Goal: Check status: Check status

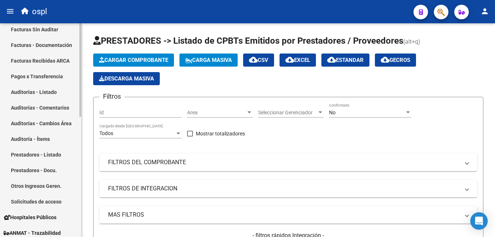
scroll to position [36, 0]
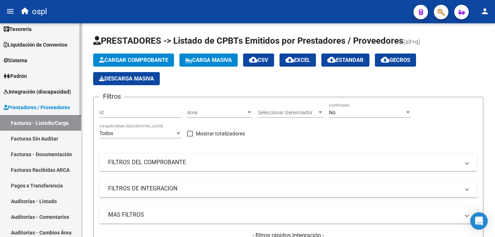
click at [24, 103] on span "Prestadores / Proveedores" at bounding box center [37, 107] width 66 height 8
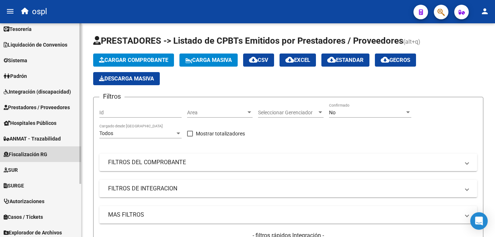
click at [43, 155] on span "Fiscalización RG" at bounding box center [26, 154] width 44 height 8
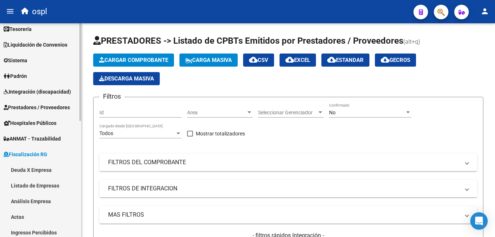
click at [44, 150] on span "Fiscalización RG" at bounding box center [26, 154] width 44 height 8
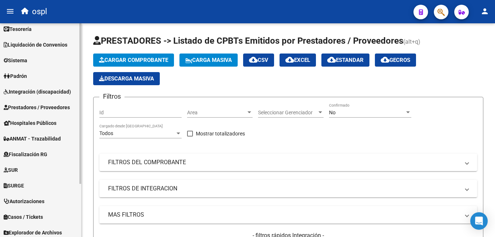
click at [35, 44] on span "Liquidación de Convenios" at bounding box center [36, 45] width 64 height 8
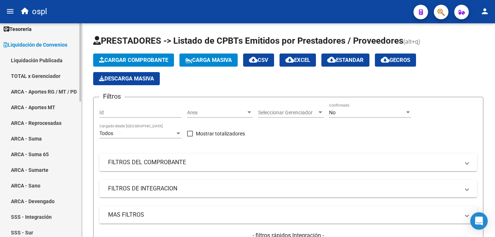
click at [41, 140] on link "ARCA - Suma" at bounding box center [40, 139] width 81 height 16
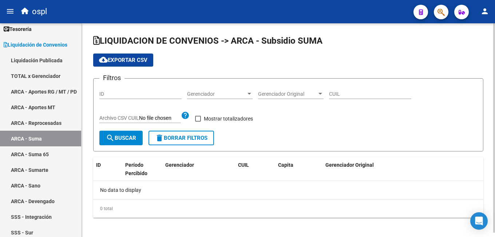
checkbox input "true"
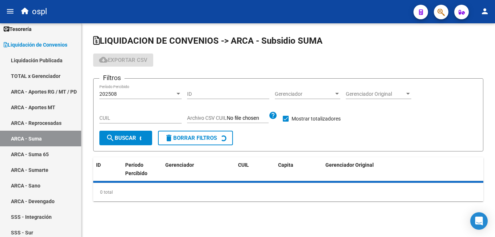
click at [341, 92] on app-drop-down-list "Gerenciador Gerenciador" at bounding box center [310, 95] width 71 height 21
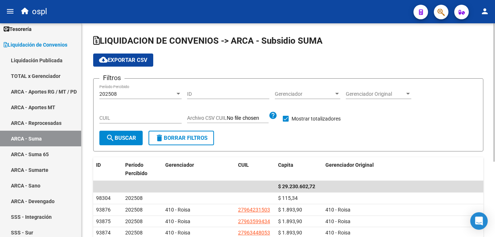
click at [137, 123] on div "CUIL" at bounding box center [140, 116] width 82 height 15
paste input "27-43726979-9"
type input "27-43726979-9"
click at [128, 140] on span "search Buscar" at bounding box center [121, 138] width 30 height 7
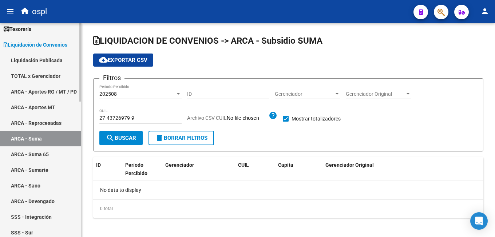
click at [48, 168] on link "ARCA - Sumarte" at bounding box center [40, 170] width 81 height 16
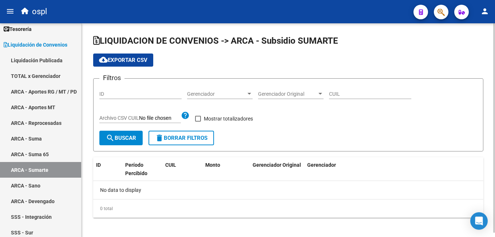
checkbox input "true"
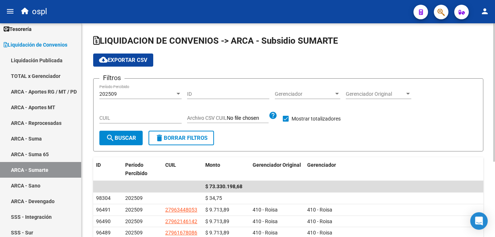
click at [123, 118] on input "CUIL" at bounding box center [140, 118] width 82 height 6
paste input "27-43726979-9"
click at [123, 143] on button "search Buscar" at bounding box center [120, 138] width 43 height 15
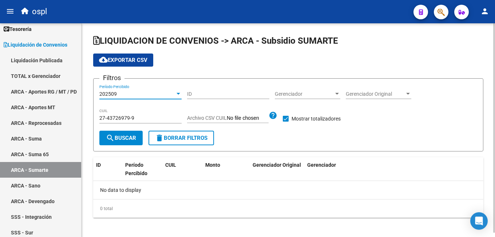
click at [136, 93] on div "202509" at bounding box center [137, 94] width 76 height 6
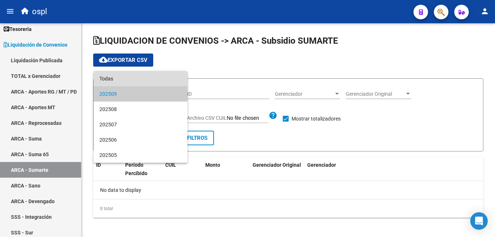
click at [134, 78] on span "Todas" at bounding box center [140, 78] width 82 height 15
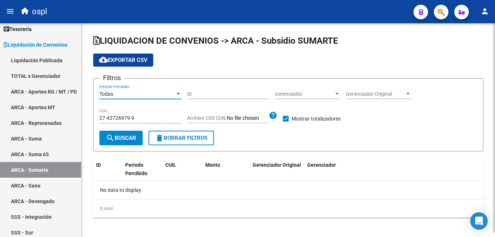
click at [117, 140] on span "search Buscar" at bounding box center [121, 138] width 30 height 7
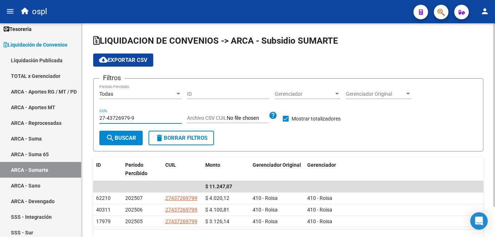
click at [117, 115] on input "27-43726979-9" at bounding box center [140, 118] width 82 height 6
paste input "3-44941207"
click at [119, 135] on button "search Buscar" at bounding box center [120, 138] width 43 height 15
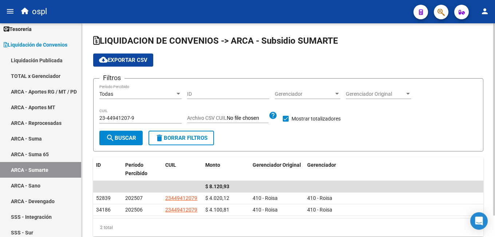
click at [134, 116] on input "23-44941207-9" at bounding box center [140, 118] width 82 height 6
paste input "0-46705706-6"
click at [127, 134] on button "search Buscar" at bounding box center [120, 138] width 43 height 15
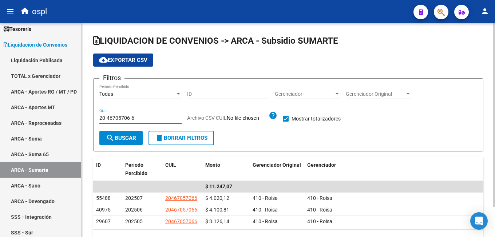
click at [132, 118] on input "20-46705706-6" at bounding box center [140, 118] width 82 height 6
paste input "7-48715228-0"
click at [126, 134] on button "search Buscar" at bounding box center [120, 138] width 43 height 15
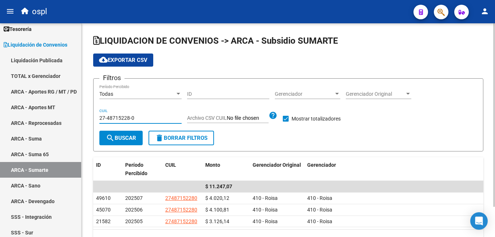
click at [141, 117] on input "27-48715228-0" at bounding box center [140, 118] width 82 height 6
paste input "18585987-3"
click at [131, 137] on span "search Buscar" at bounding box center [121, 138] width 30 height 7
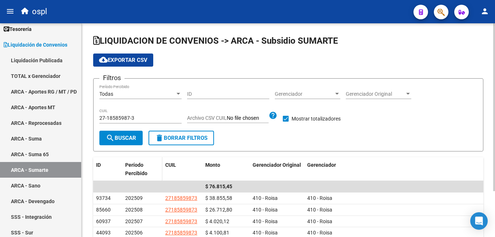
scroll to position [36, 0]
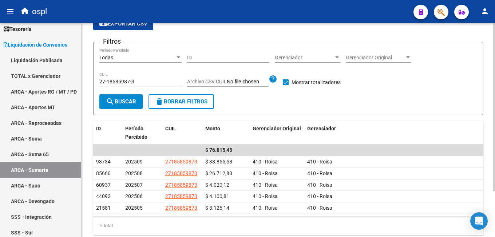
click at [130, 81] on input "27-18585987-3" at bounding box center [140, 82] width 82 height 6
paste input "39501367-5"
click at [128, 97] on button "search Buscar" at bounding box center [120, 101] width 43 height 15
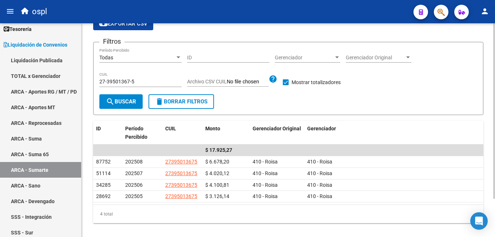
click at [134, 85] on input "27-39501367-5" at bounding box center [140, 82] width 82 height 6
paste input "3-50650721-9"
type input "23-50650721-9"
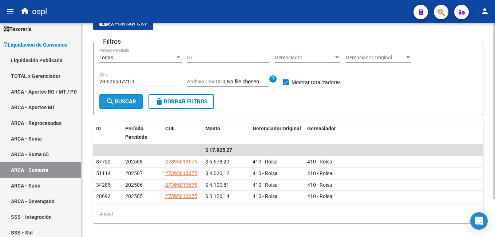
click at [126, 98] on button "search Buscar" at bounding box center [120, 101] width 43 height 15
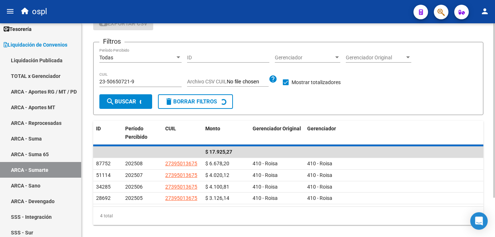
scroll to position [35, 0]
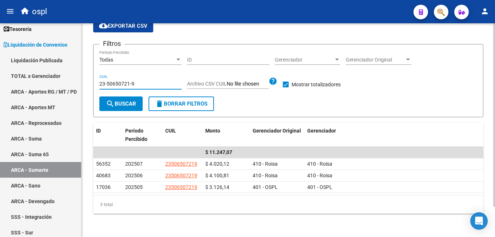
click at [144, 84] on input "23-50650721-9" at bounding box center [140, 84] width 82 height 6
paste input "7-21822759-2"
click at [123, 101] on span "search Buscar" at bounding box center [121, 104] width 30 height 7
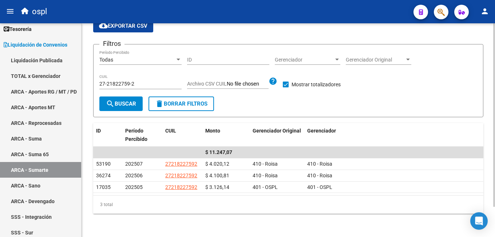
click at [137, 80] on div "27-21822759-2 CUIL" at bounding box center [140, 82] width 82 height 15
click at [137, 81] on input "27-21822759-2" at bounding box center [140, 84] width 82 height 6
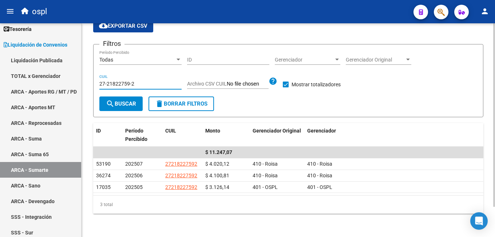
paste input "31831540-5"
click at [131, 101] on span "search Buscar" at bounding box center [121, 104] width 30 height 7
click at [132, 85] on input "27-31831540-5" at bounding box center [140, 84] width 82 height 6
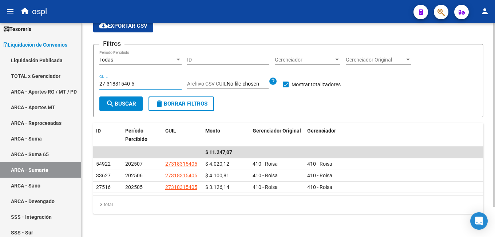
paste input "0-26797459"
click at [127, 101] on span "search Buscar" at bounding box center [121, 104] width 30 height 7
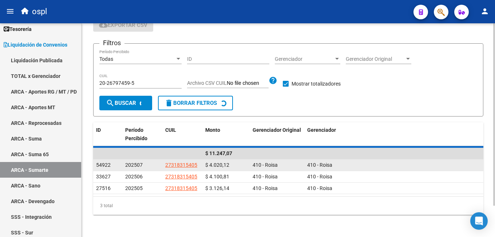
scroll to position [24, 0]
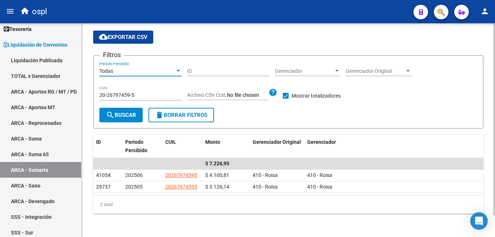
click at [133, 73] on div "Todas" at bounding box center [137, 71] width 76 height 6
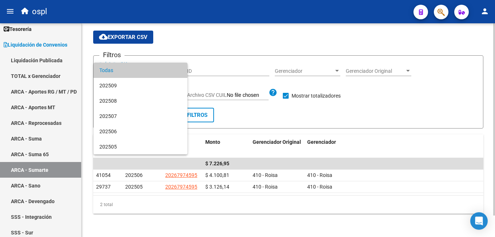
drag, startPoint x: 221, startPoint y: 81, endPoint x: 156, endPoint y: 93, distance: 66.1
click at [220, 81] on div at bounding box center [247, 118] width 495 height 237
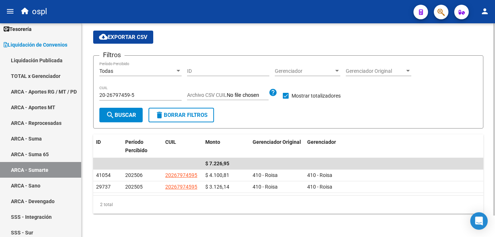
click at [137, 98] on input "20-26797459-5" at bounding box center [140, 95] width 82 height 6
paste input "52559455-7"
type input "20-52559455-7"
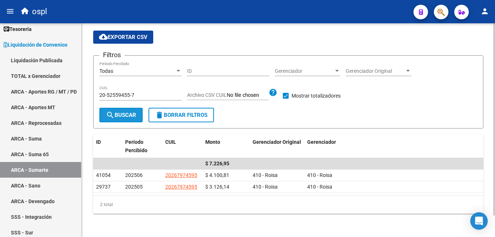
click at [126, 116] on span "search Buscar" at bounding box center [121, 115] width 30 height 7
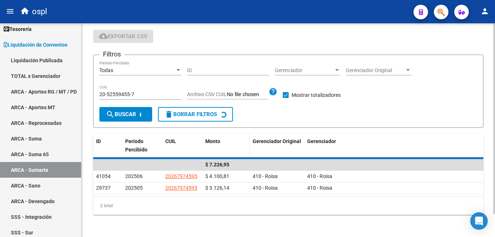
scroll to position [4, 0]
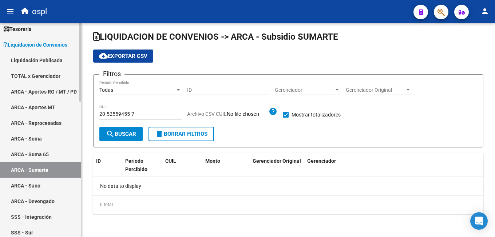
click at [48, 135] on link "ARCA - Suma" at bounding box center [40, 139] width 81 height 16
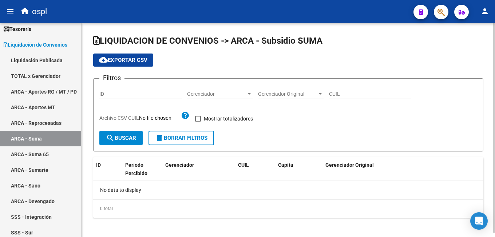
checkbox input "true"
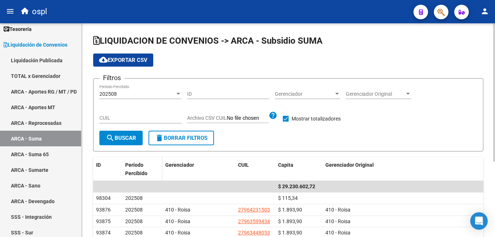
scroll to position [36, 0]
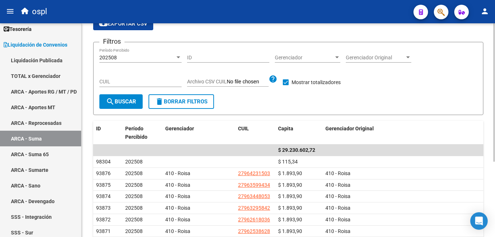
click at [131, 84] on input "CUIL" at bounding box center [140, 82] width 82 height 6
click at [134, 58] on div "202508" at bounding box center [137, 58] width 76 height 6
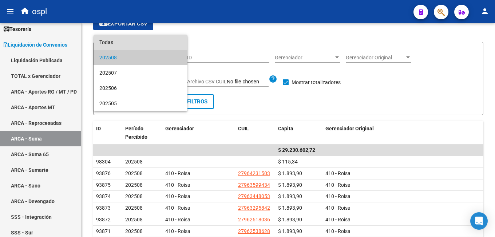
click at [138, 42] on span "Todas" at bounding box center [140, 42] width 82 height 15
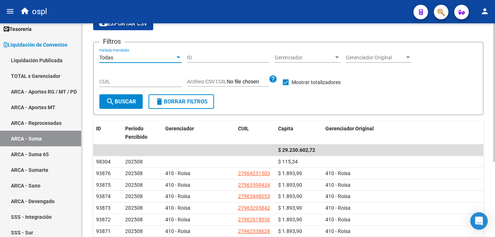
click at [126, 81] on input "CUIL" at bounding box center [140, 82] width 82 height 6
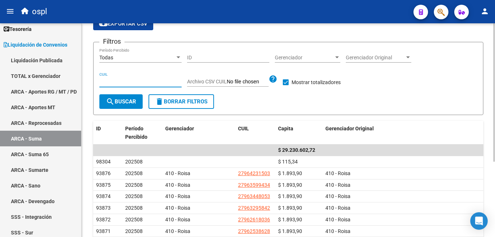
paste input "20-52559455-7"
click at [122, 98] on button "search Buscar" at bounding box center [120, 101] width 43 height 15
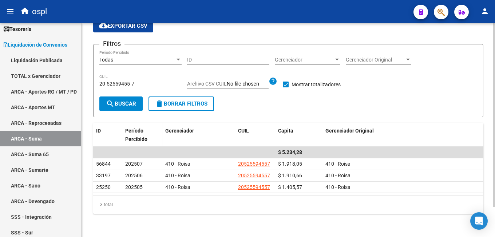
scroll to position [35, 0]
click at [134, 79] on div "20-52559455-7 CUIL" at bounding box center [140, 82] width 82 height 15
click at [134, 83] on input "20-52559455-7" at bounding box center [140, 84] width 82 height 6
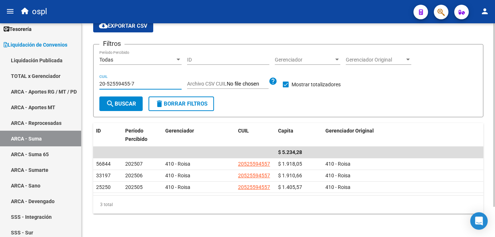
paste input "3-32140771-4"
type input "23-32140771-4"
click at [130, 101] on span "search Buscar" at bounding box center [121, 104] width 30 height 7
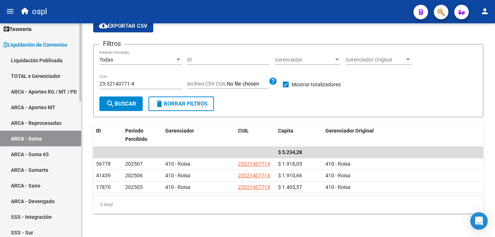
click at [55, 171] on link "ARCA - Sumarte" at bounding box center [40, 170] width 81 height 16
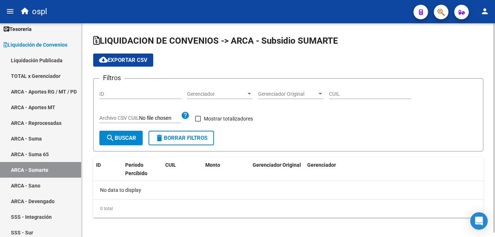
checkbox input "true"
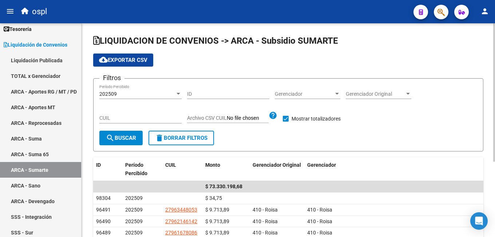
click at [121, 94] on div "202509" at bounding box center [137, 94] width 76 height 6
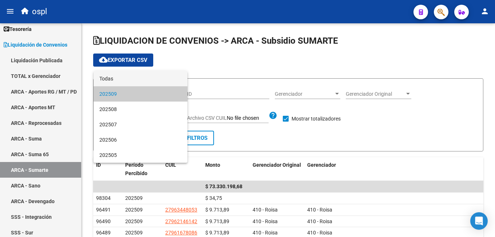
click at [128, 73] on span "Todas" at bounding box center [140, 78] width 82 height 15
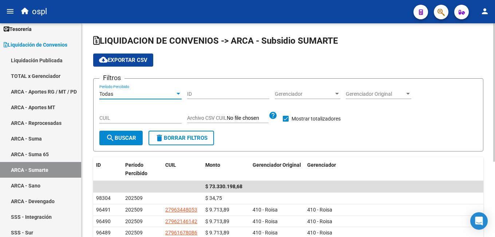
click at [125, 118] on input "CUIL" at bounding box center [140, 118] width 82 height 6
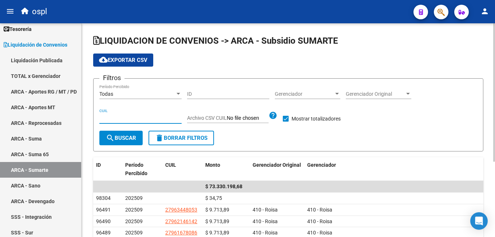
click at [125, 118] on input "CUIL" at bounding box center [140, 118] width 82 height 6
paste input "23-32140771-4"
type input "23-32140771-4"
click at [121, 137] on span "search Buscar" at bounding box center [121, 138] width 30 height 7
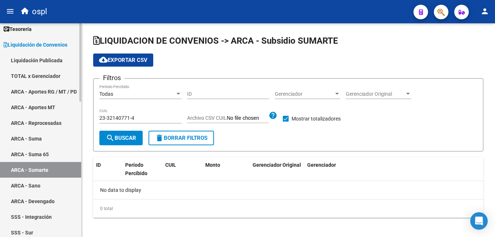
click at [45, 137] on link "ARCA - Suma" at bounding box center [40, 139] width 81 height 16
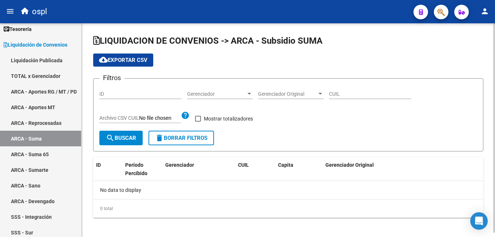
checkbox input "true"
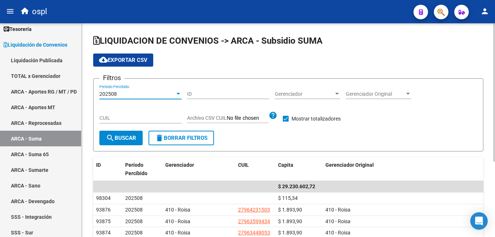
click at [127, 93] on div "202508" at bounding box center [137, 94] width 76 height 6
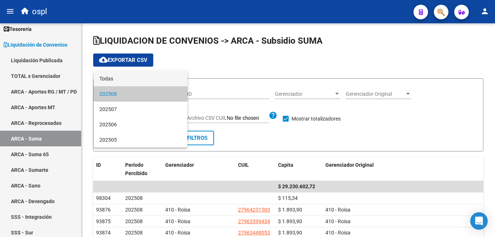
click at [130, 76] on span "Todas" at bounding box center [140, 78] width 82 height 15
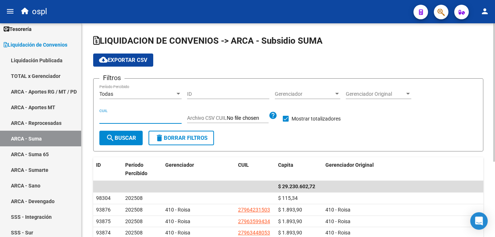
click at [117, 119] on input "CUIL" at bounding box center [140, 118] width 82 height 6
paste input "23-32140771-4"
click at [126, 138] on span "search Buscar" at bounding box center [121, 138] width 30 height 7
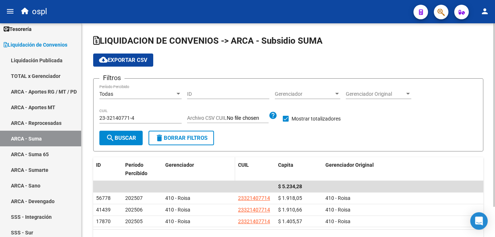
scroll to position [35, 0]
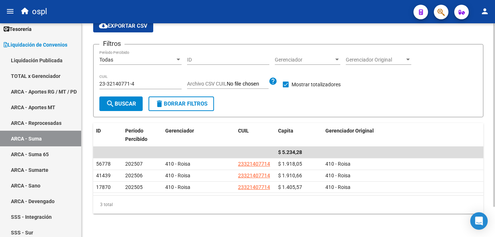
click at [119, 80] on div "23-32140771-4 CUIL" at bounding box center [140, 82] width 82 height 15
click at [117, 82] on input "23-32140771-4" at bounding box center [140, 84] width 82 height 6
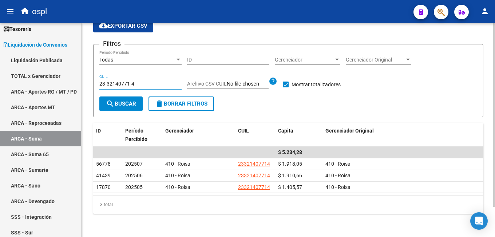
paste input "0-33129352-1"
click at [110, 102] on mat-icon "search" at bounding box center [110, 103] width 9 height 9
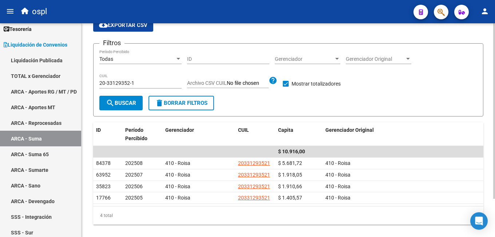
click at [129, 77] on div "20-33129352-1 CUIL" at bounding box center [140, 81] width 82 height 15
click at [126, 84] on input "20-33129352-1" at bounding box center [140, 83] width 82 height 6
paste input "7-47502317-5"
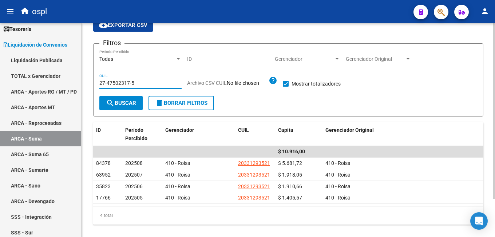
click at [122, 101] on span "search Buscar" at bounding box center [121, 103] width 30 height 7
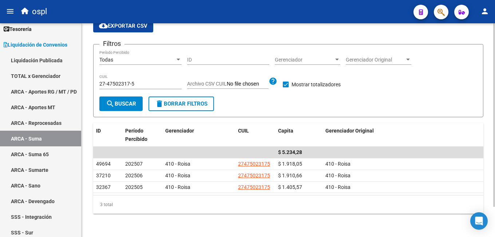
click at [142, 81] on input "27-47502317-5" at bounding box center [140, 84] width 82 height 6
click at [142, 82] on input "27-47502317-5" at bounding box center [140, 84] width 82 height 6
paste input "30627437-1"
click at [136, 98] on button "search Buscar" at bounding box center [120, 104] width 43 height 15
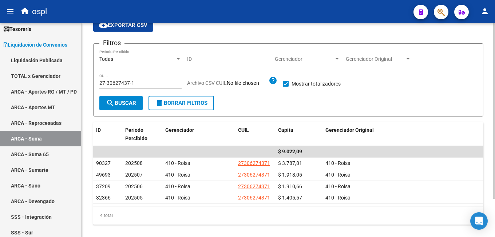
click at [122, 79] on div "27-30627437-1 CUIL" at bounding box center [140, 81] width 82 height 15
click at [121, 82] on input "27-30627437-1" at bounding box center [140, 83] width 82 height 6
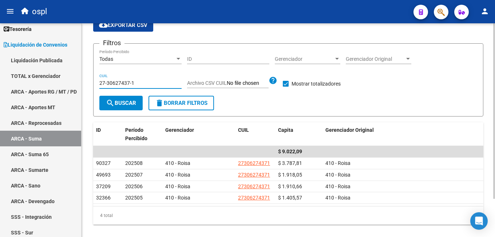
paste input "0-29495034-7"
type input "20-29495034-7"
click at [121, 100] on button "search Buscar" at bounding box center [120, 103] width 43 height 15
click at [126, 82] on input "20-29495034-7" at bounding box center [140, 83] width 82 height 6
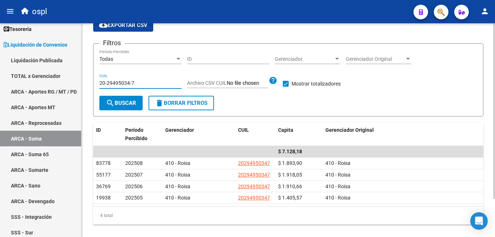
click at [126, 82] on input "20-29495034-7" at bounding box center [140, 83] width 82 height 6
paste input "18031056-9"
click at [123, 97] on button "search Buscar" at bounding box center [120, 103] width 43 height 15
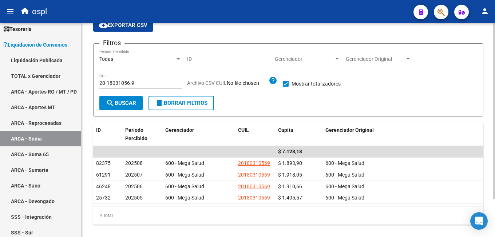
click at [122, 59] on div "Todas" at bounding box center [137, 59] width 76 height 6
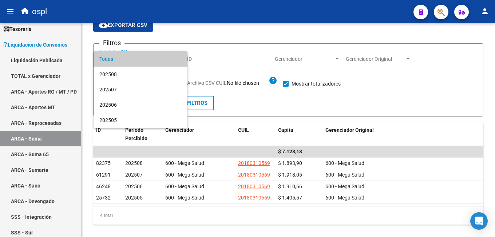
click at [263, 103] on div at bounding box center [247, 118] width 495 height 237
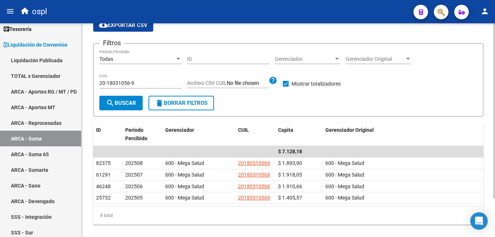
click at [125, 84] on input "20-18031056-9" at bounding box center [140, 83] width 82 height 6
paste input "7832524"
click at [125, 104] on span "search Buscar" at bounding box center [121, 103] width 30 height 7
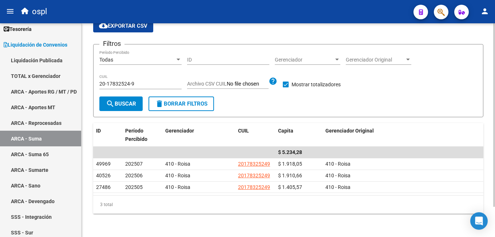
click at [127, 82] on input "20-17832524-9" at bounding box center [140, 84] width 82 height 6
paste input "7-18111150-5"
type input "27-18111150-5"
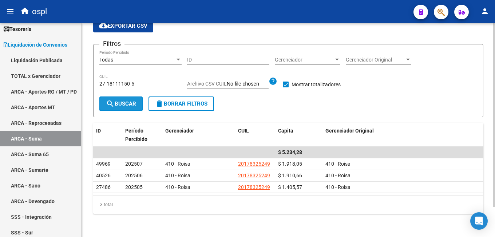
click at [125, 103] on span "search Buscar" at bounding box center [121, 104] width 30 height 7
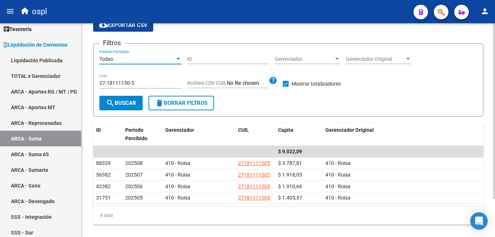
click at [158, 61] on div "Todas" at bounding box center [137, 59] width 76 height 6
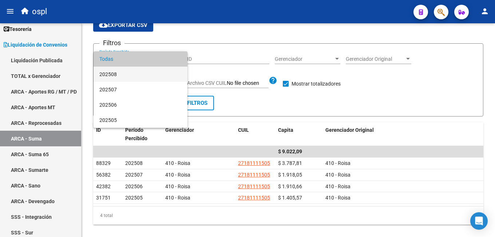
click at [150, 71] on span "202508" at bounding box center [140, 74] width 82 height 15
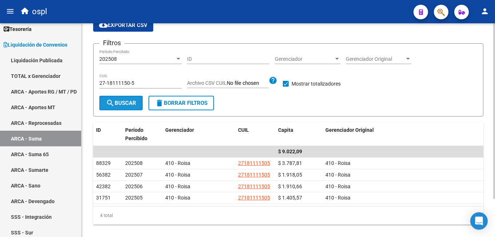
click at [130, 109] on button "search Buscar" at bounding box center [120, 103] width 43 height 15
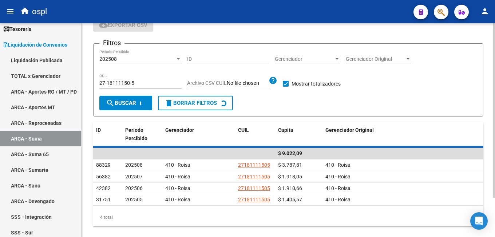
scroll to position [12, 0]
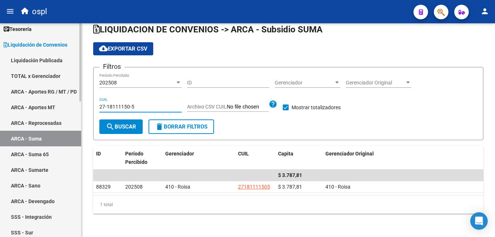
drag, startPoint x: 141, startPoint y: 106, endPoint x: 34, endPoint y: 106, distance: 107.5
click at [36, 107] on mat-sidenav-container "Firma Express Inicio Calendario SSS Instructivos Contacto OS Reportes Tablero d…" at bounding box center [247, 130] width 495 height 214
click at [127, 44] on button "cloud_download Exportar CSV" at bounding box center [123, 48] width 60 height 13
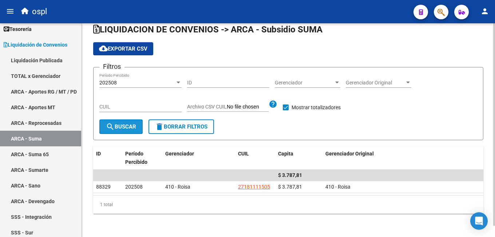
click at [138, 126] on button "search Buscar" at bounding box center [120, 126] width 43 height 15
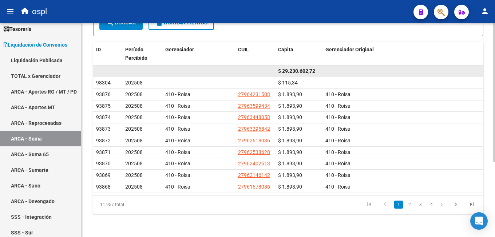
scroll to position [0, 0]
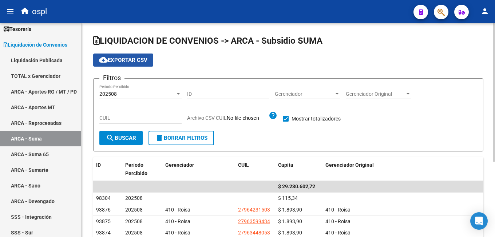
click at [132, 55] on button "cloud_download Exportar CSV" at bounding box center [123, 60] width 60 height 13
click at [111, 120] on input "CUIL" at bounding box center [140, 118] width 82 height 6
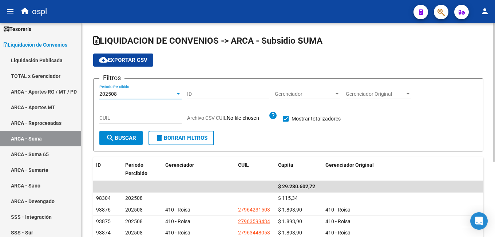
click at [122, 95] on div "202508" at bounding box center [137, 94] width 76 height 6
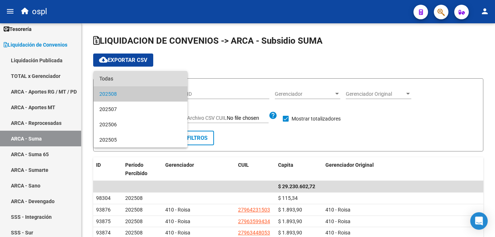
click at [123, 80] on span "Todas" at bounding box center [140, 78] width 82 height 15
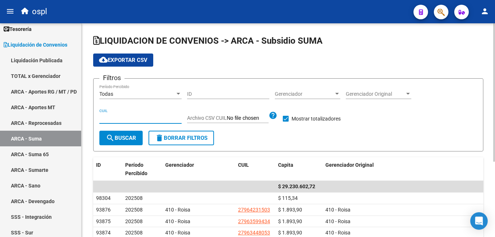
click at [117, 119] on input "CUIL" at bounding box center [140, 118] width 82 height 6
paste input "27-18111150-5"
click at [118, 138] on span "search Buscar" at bounding box center [121, 138] width 30 height 7
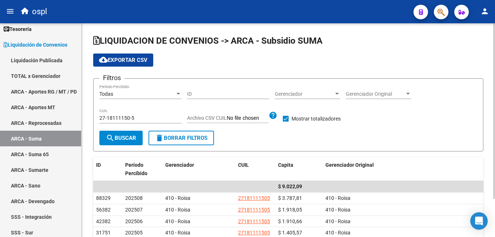
click at [121, 120] on input "27-18111150-5" at bounding box center [140, 118] width 82 height 6
paste input "0-35997119-3"
click at [121, 137] on span "search Buscar" at bounding box center [121, 138] width 30 height 7
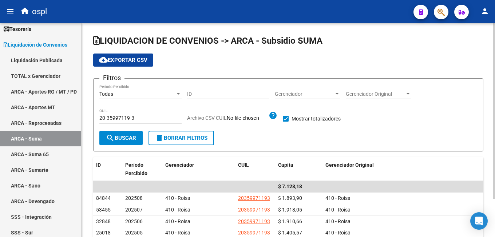
click at [120, 117] on input "20-35997119-3" at bounding box center [140, 118] width 82 height 6
paste input "7-54224140-9"
click at [120, 132] on button "search Buscar" at bounding box center [120, 138] width 43 height 15
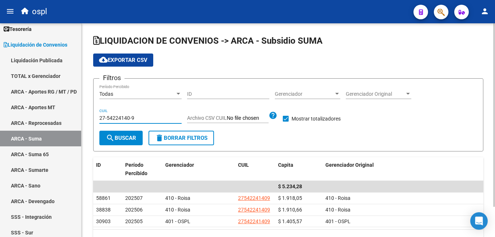
click at [128, 119] on input "27-54224140-9" at bounding box center [140, 118] width 82 height 6
paste input "3-31915653-4"
click at [122, 138] on span "search Buscar" at bounding box center [121, 138] width 30 height 7
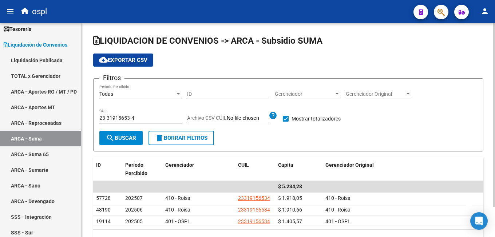
click at [121, 121] on input "23-31915653-4" at bounding box center [140, 118] width 82 height 6
click at [122, 118] on input "23-31915653-4" at bounding box center [140, 118] width 82 height 6
paste input "0-96146580-0"
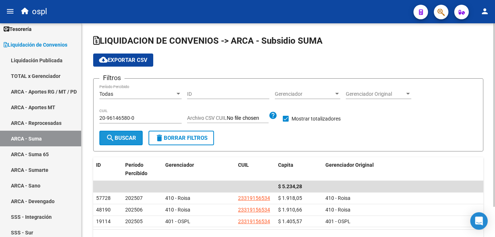
click at [121, 137] on span "search Buscar" at bounding box center [121, 138] width 30 height 7
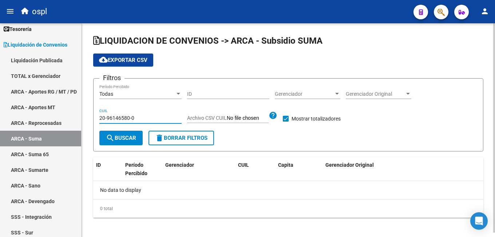
click at [126, 115] on input "20-96146580-0" at bounding box center [140, 118] width 82 height 6
paste input "3-58555502-9"
click at [120, 136] on span "search Buscar" at bounding box center [121, 138] width 30 height 7
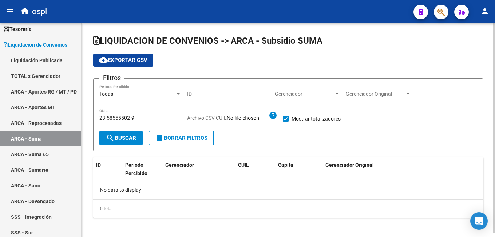
click at [131, 119] on input "23-58555502-9" at bounding box center [140, 118] width 82 height 6
paste input "7-59216353-0"
click at [126, 134] on button "search Buscar" at bounding box center [120, 138] width 43 height 15
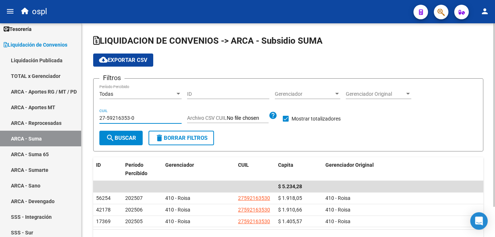
click at [134, 119] on input "27-59216353-0" at bounding box center [140, 118] width 82 height 6
paste input "0-50936714-1"
click at [125, 134] on button "search Buscar" at bounding box center [120, 138] width 43 height 15
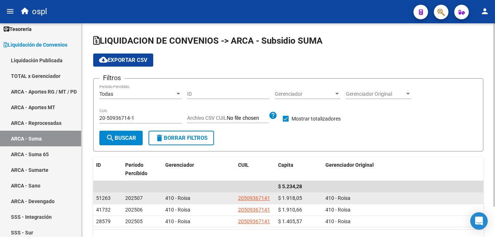
scroll to position [35, 0]
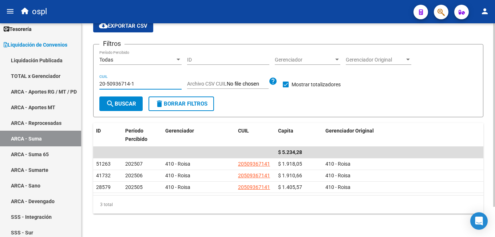
click at [142, 86] on input "20-50936714-1" at bounding box center [140, 84] width 82 height 6
paste input "7-33701764-4"
click at [126, 101] on span "search Buscar" at bounding box center [121, 104] width 30 height 7
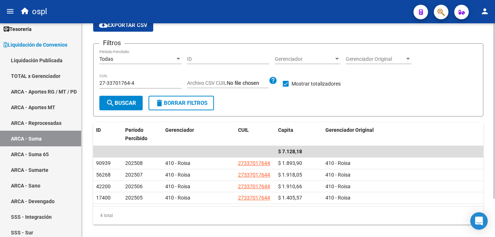
click at [116, 86] on input "27-33701764-4" at bounding box center [140, 83] width 82 height 6
paste input "3-44720573"
click at [117, 102] on span "search Buscar" at bounding box center [121, 103] width 30 height 7
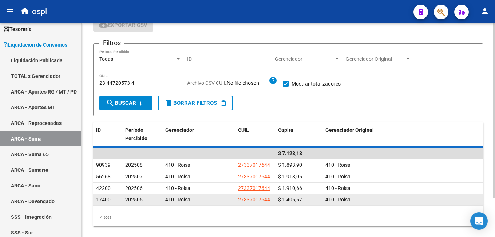
scroll to position [4, 0]
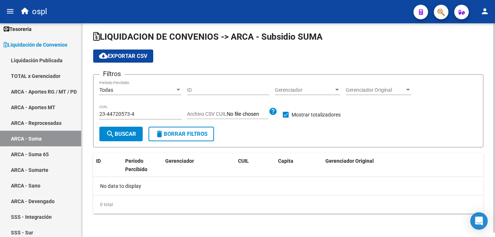
click at [111, 110] on div "23-44720573-4 CUIL" at bounding box center [140, 112] width 82 height 15
click at [111, 113] on input "23-44720573-4" at bounding box center [140, 114] width 82 height 6
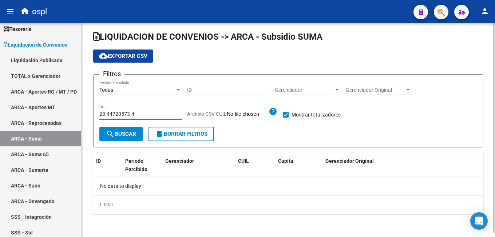
paste input "4-36308180-7"
click at [114, 133] on mat-icon "search" at bounding box center [110, 134] width 9 height 9
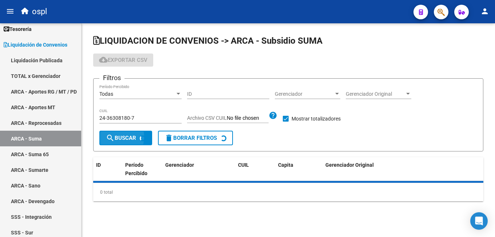
scroll to position [0, 0]
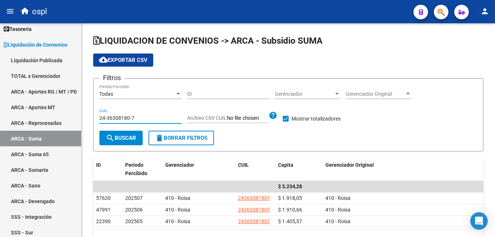
click at [131, 119] on input "24-36308180-7" at bounding box center [140, 118] width 82 height 6
paste input "3-23955500-4"
click at [124, 138] on span "search Buscar" at bounding box center [121, 138] width 30 height 7
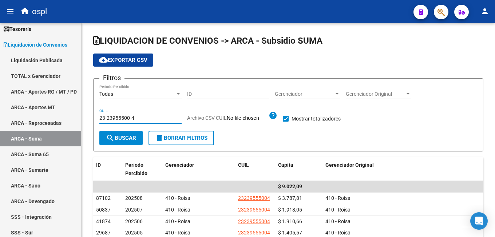
click at [127, 118] on input "23-23955500-4" at bounding box center [140, 118] width 82 height 6
paste input "0-58570572-2"
click at [126, 131] on button "search Buscar" at bounding box center [120, 138] width 43 height 15
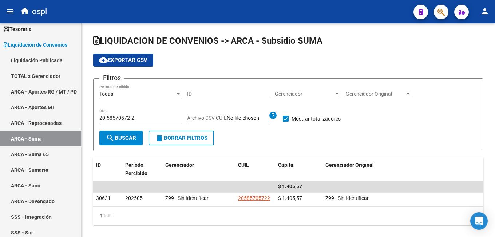
click at [126, 114] on div "20-58570572-2 CUIL" at bounding box center [140, 116] width 82 height 15
click at [123, 118] on input "20-58570572-2" at bounding box center [140, 118] width 82 height 6
paste input "37377723-5"
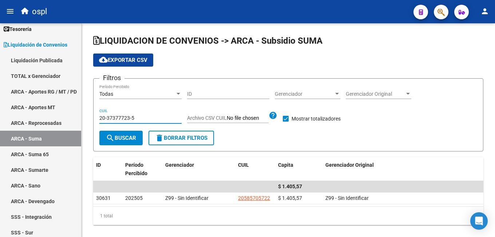
click at [122, 136] on span "search Buscar" at bounding box center [121, 138] width 30 height 7
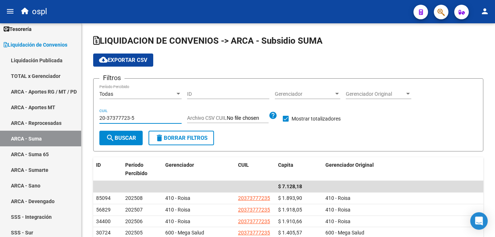
click at [129, 117] on input "20-37377723-5" at bounding box center [140, 118] width 82 height 6
paste input "23269933-8"
click at [125, 137] on span "search Buscar" at bounding box center [121, 138] width 30 height 7
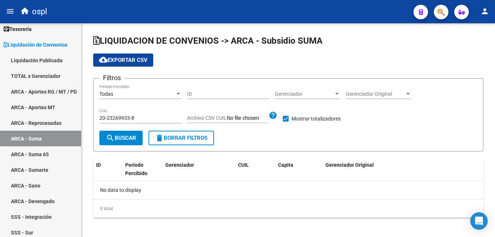
click at [145, 123] on div "20-23269933-8 CUIL" at bounding box center [140, 116] width 82 height 15
click at [145, 119] on input "20-23269933-8" at bounding box center [140, 118] width 82 height 6
paste input "48929600-5"
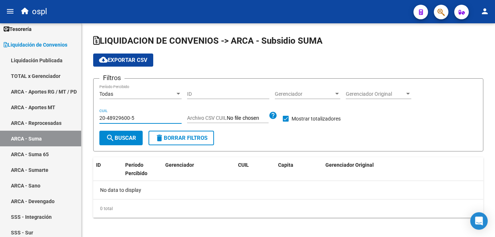
click at [134, 137] on span "search Buscar" at bounding box center [121, 138] width 30 height 7
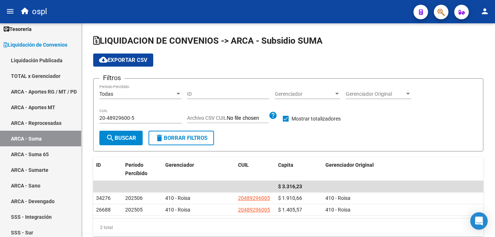
scroll to position [24, 0]
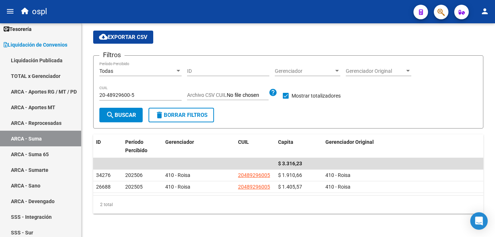
click at [121, 93] on input "20-48929600-5" at bounding box center [140, 95] width 82 height 6
paste input "7-22853323-3"
click at [122, 110] on button "search Buscar" at bounding box center [120, 115] width 43 height 15
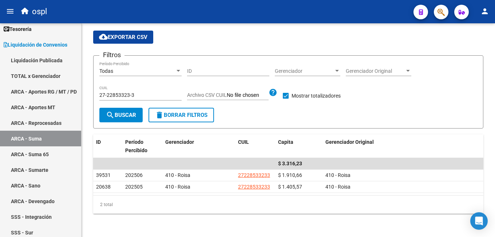
click at [129, 95] on input "27-22853323-3" at bounding box center [140, 95] width 82 height 6
paste input "0-51333230-1"
click at [126, 112] on span "search Buscar" at bounding box center [121, 115] width 30 height 7
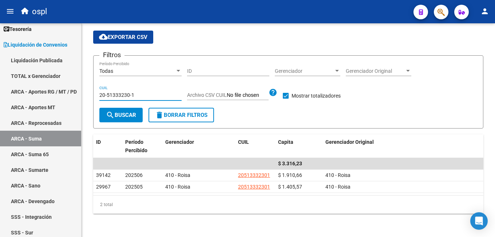
click at [132, 93] on input "20-51333230-1" at bounding box center [140, 95] width 82 height 6
paste input "23014640-4"
click at [125, 113] on span "search Buscar" at bounding box center [121, 115] width 30 height 7
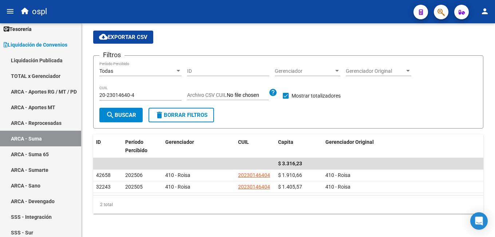
click at [122, 95] on input "20-23014640-4" at bounding box center [140, 95] width 82 height 6
paste input "3-18535108"
click at [126, 113] on span "search Buscar" at bounding box center [121, 115] width 30 height 7
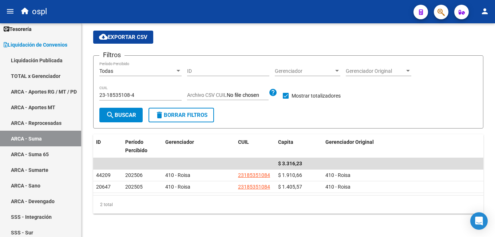
click at [135, 95] on input "23-18535108-4" at bounding box center [140, 95] width 82 height 6
paste input "0-22516057-1"
click at [129, 112] on span "search Buscar" at bounding box center [121, 115] width 30 height 7
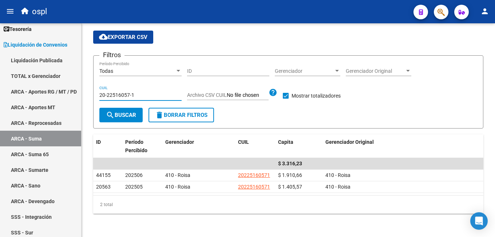
click at [129, 94] on input "20-22516057-1" at bounding box center [140, 95] width 82 height 6
paste input "221690-8"
click at [122, 114] on span "search Buscar" at bounding box center [121, 115] width 30 height 7
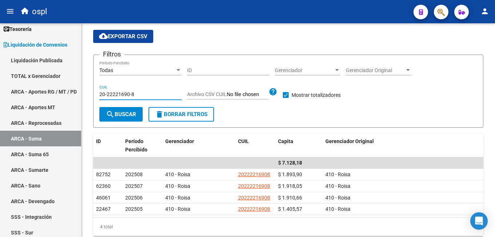
click at [128, 94] on input "20-22221690-8" at bounding box center [140, 94] width 82 height 6
paste input "1724413"
click at [128, 113] on span "search Buscar" at bounding box center [121, 114] width 30 height 7
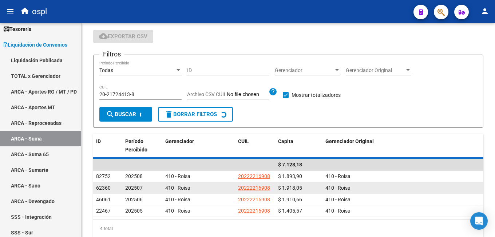
scroll to position [4, 0]
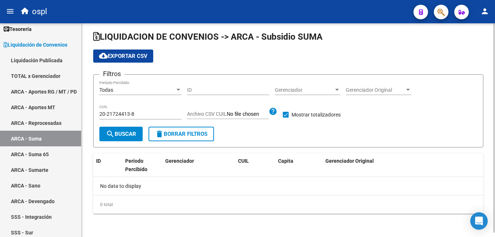
click at [126, 114] on input "20-21724413-8" at bounding box center [140, 114] width 82 height 6
paste input "593293-2"
click at [125, 131] on span "search Buscar" at bounding box center [121, 134] width 30 height 7
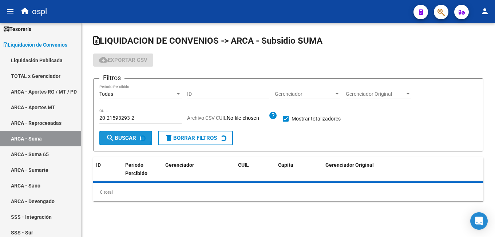
scroll to position [0, 0]
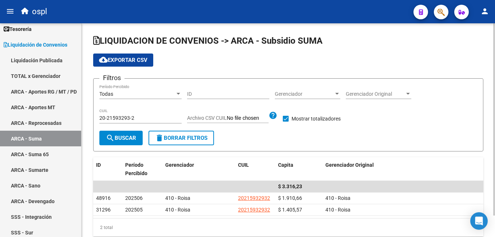
click at [125, 121] on input "20-21593293-2" at bounding box center [140, 118] width 82 height 6
paste input "0998017-8"
type input "20-20998017-8"
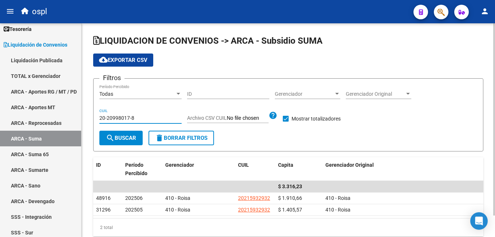
click at [123, 139] on span "search Buscar" at bounding box center [121, 138] width 30 height 7
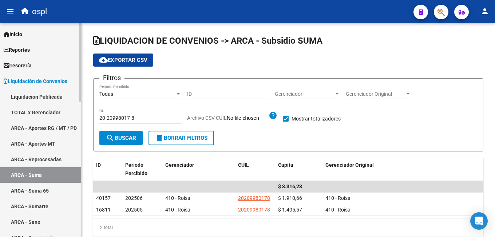
click at [39, 114] on link "TOTAL x Gerenciador" at bounding box center [40, 113] width 81 height 16
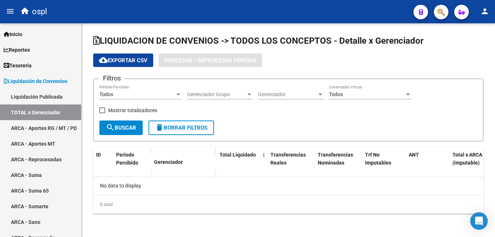
checkbox input "true"
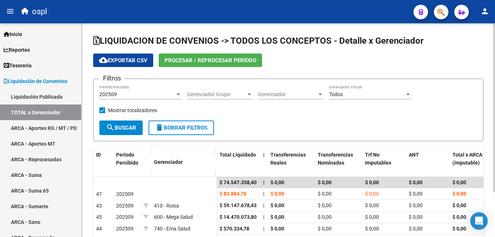
click at [135, 94] on div "202509" at bounding box center [137, 94] width 76 height 6
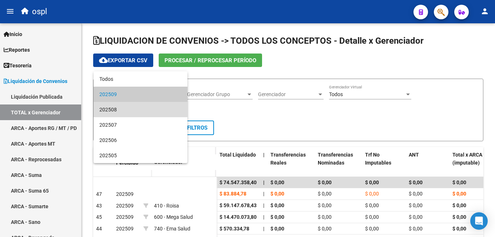
click at [148, 109] on span "202508" at bounding box center [140, 109] width 82 height 15
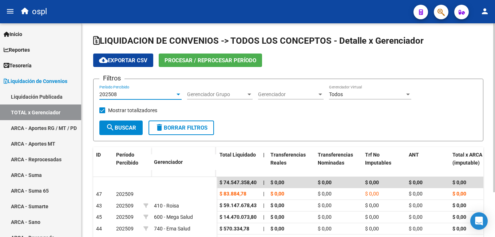
click at [130, 126] on span "search Buscar" at bounding box center [121, 128] width 30 height 7
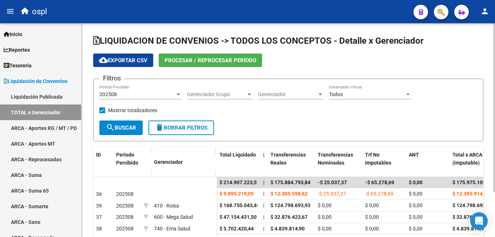
scroll to position [36, 0]
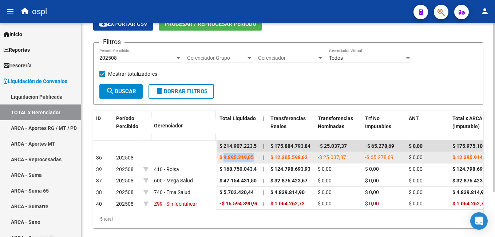
drag, startPoint x: 224, startPoint y: 157, endPoint x: 262, endPoint y: 159, distance: 38.7
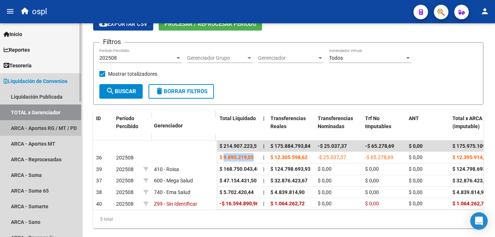
click at [52, 122] on link "ARCA - Aportes RG / MT / PD" at bounding box center [40, 128] width 81 height 16
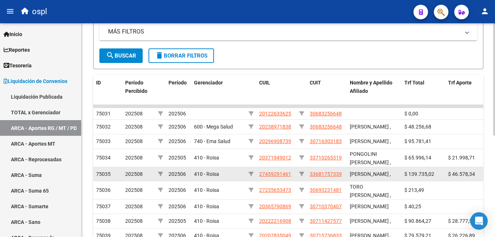
scroll to position [73, 0]
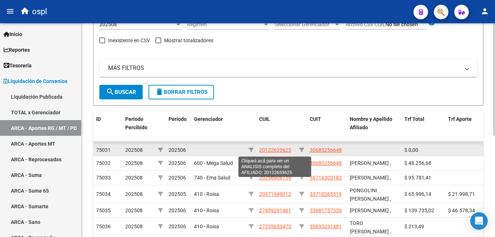
click at [269, 149] on span "20122633625" at bounding box center [275, 150] width 32 height 6
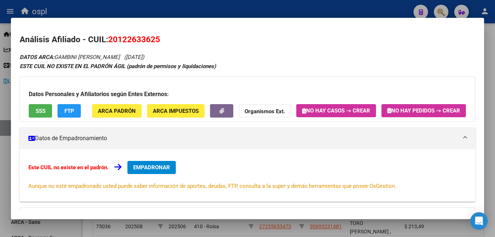
click at [339, 10] on div at bounding box center [247, 118] width 495 height 237
